Goal: Information Seeking & Learning: Learn about a topic

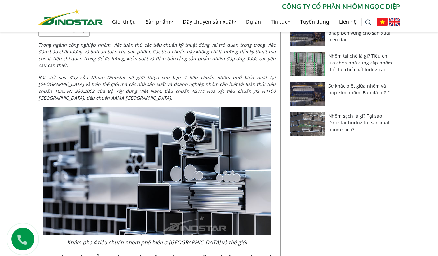
scroll to position [195, 0]
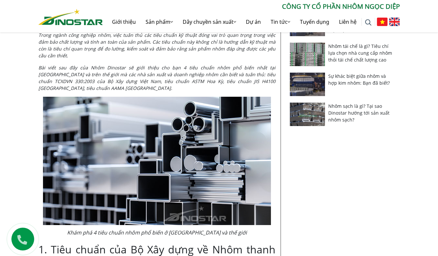
click at [321, 85] on img at bounding box center [307, 84] width 35 height 23
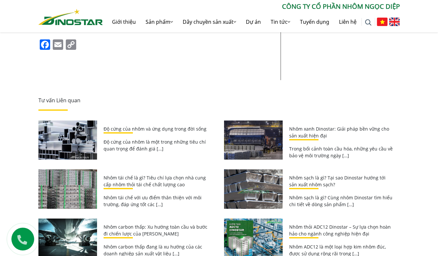
scroll to position [1399, 0]
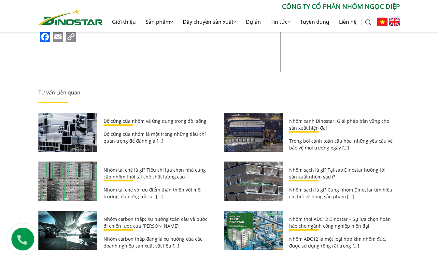
click at [271, 118] on img at bounding box center [253, 132] width 59 height 39
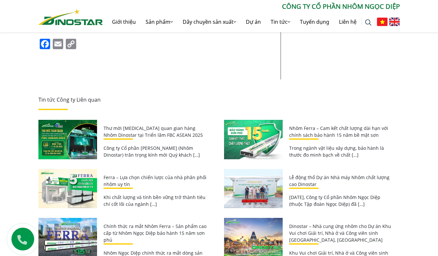
scroll to position [1465, 0]
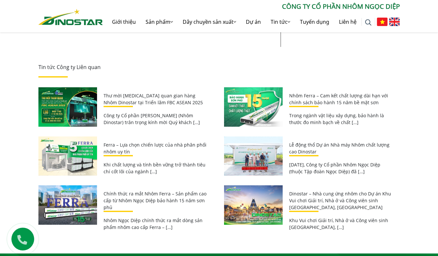
click at [267, 136] on img at bounding box center [253, 155] width 59 height 39
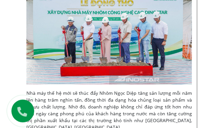
scroll to position [574, 0]
